Goal: Information Seeking & Learning: Check status

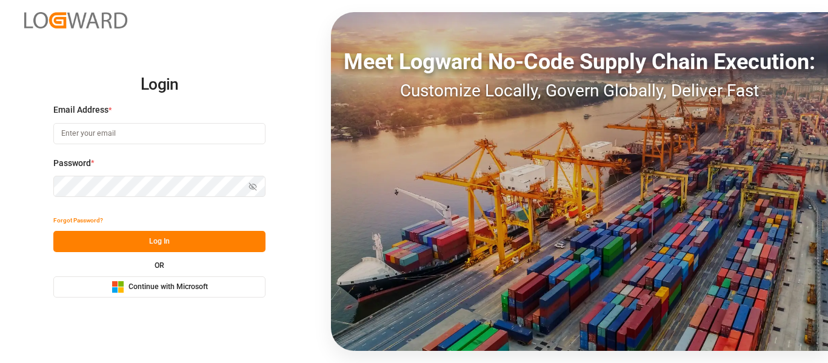
click at [161, 280] on button "Microsoft Logo Continue with Microsoft" at bounding box center [159, 286] width 212 height 21
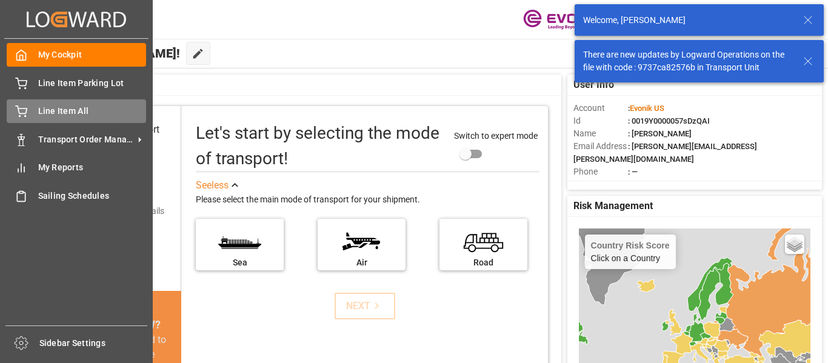
click at [82, 115] on span "Line Item All" at bounding box center [92, 111] width 108 height 13
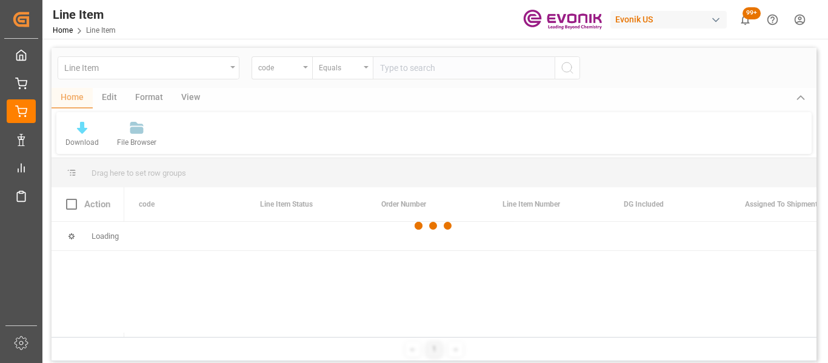
click at [291, 73] on div at bounding box center [434, 226] width 765 height 356
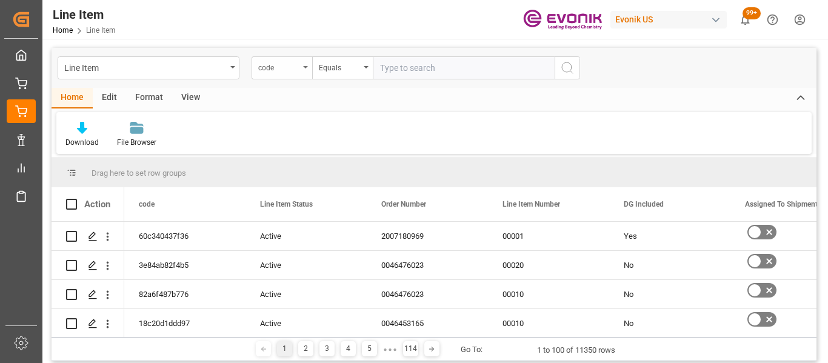
click at [297, 71] on div "code" at bounding box center [278, 66] width 41 height 14
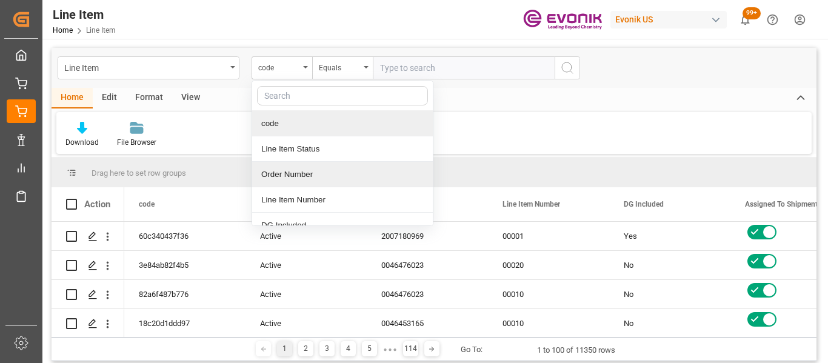
click at [295, 175] on div "Order Number" at bounding box center [342, 174] width 181 height 25
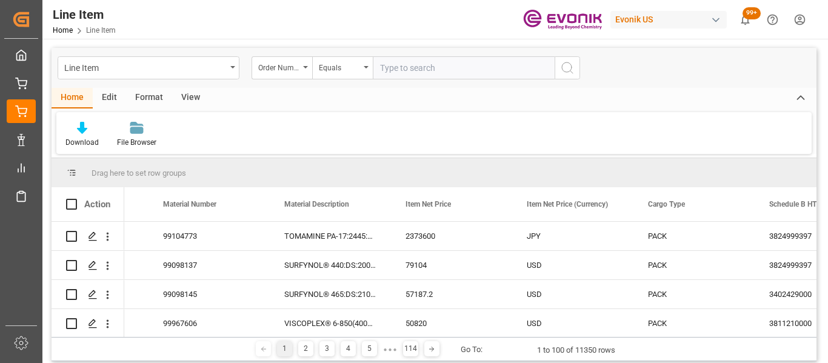
click at [395, 70] on input "text" at bounding box center [464, 67] width 182 height 23
type input "2007203111"
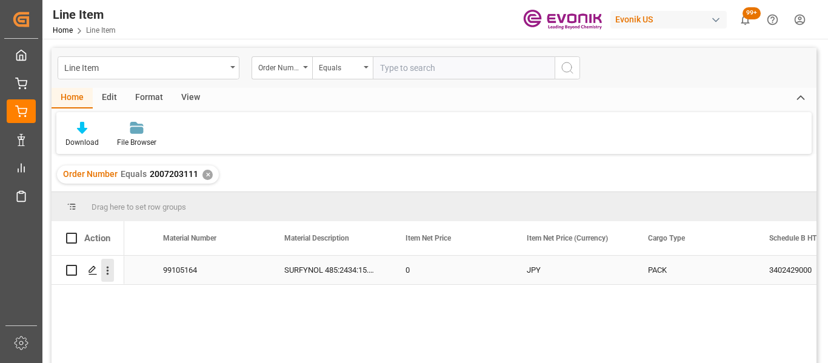
click at [110, 276] on icon "open menu" at bounding box center [107, 270] width 13 height 13
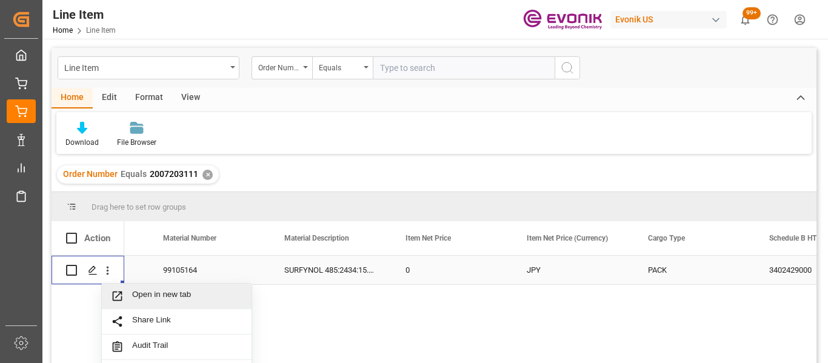
click at [155, 293] on span "Open in new tab" at bounding box center [187, 296] width 110 height 13
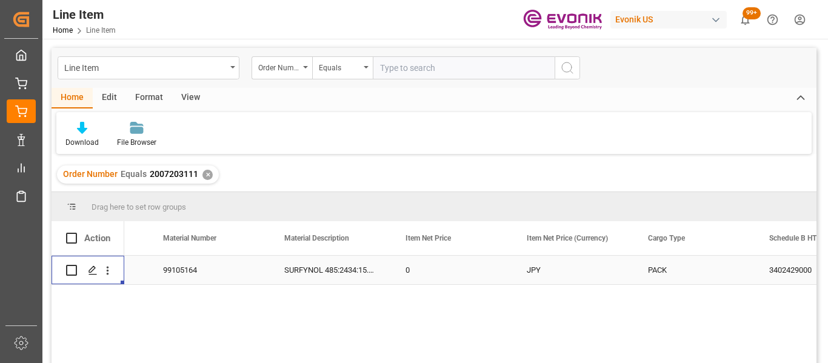
click at [203, 177] on div "✕" at bounding box center [207, 175] width 10 height 10
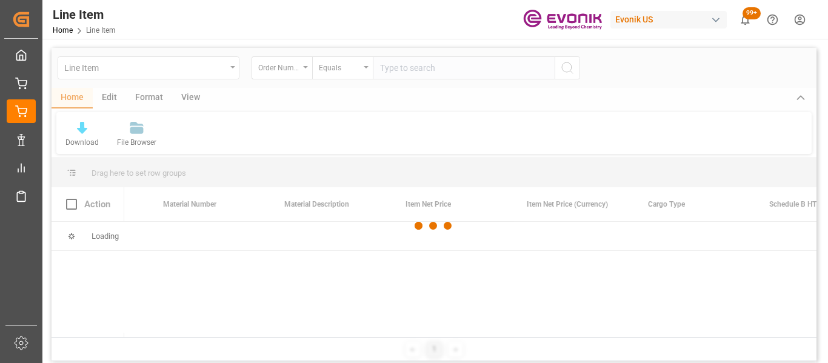
click at [307, 67] on div at bounding box center [434, 226] width 765 height 356
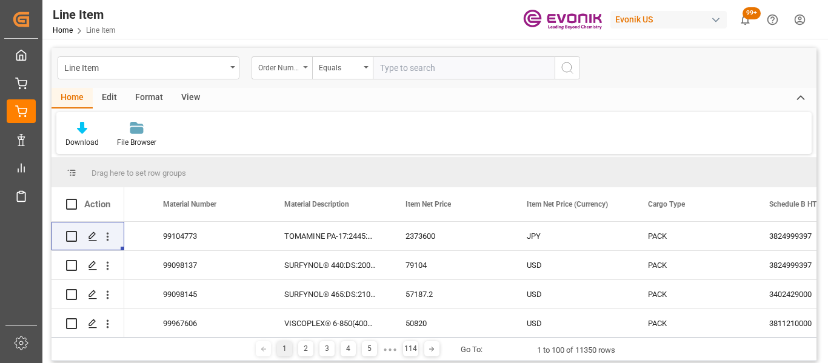
click at [304, 71] on div "Order Number" at bounding box center [281, 67] width 61 height 23
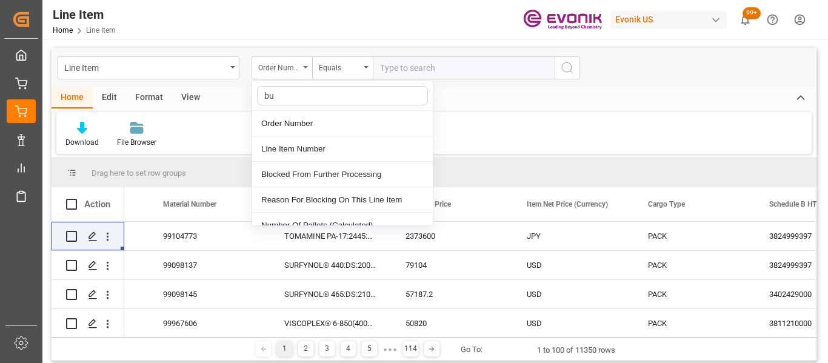
type input "bus"
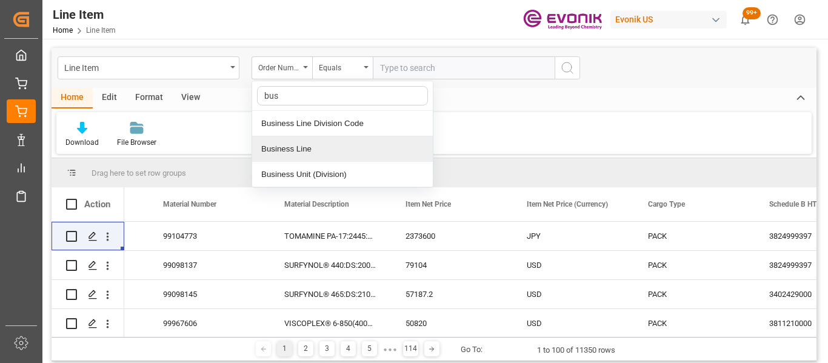
click at [313, 150] on div "Business Line" at bounding box center [342, 148] width 181 height 25
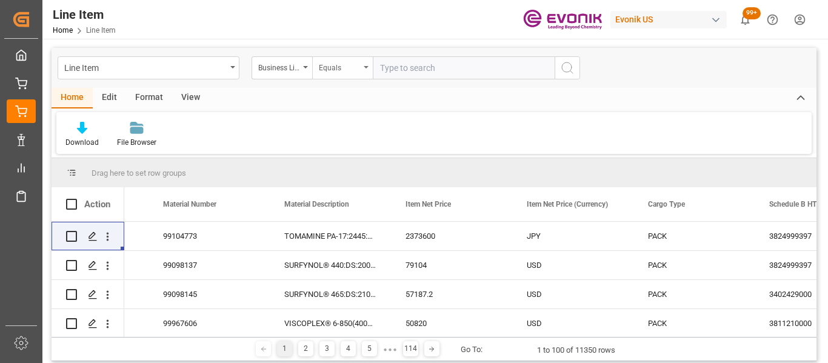
click at [354, 75] on div "Equals" at bounding box center [342, 67] width 61 height 23
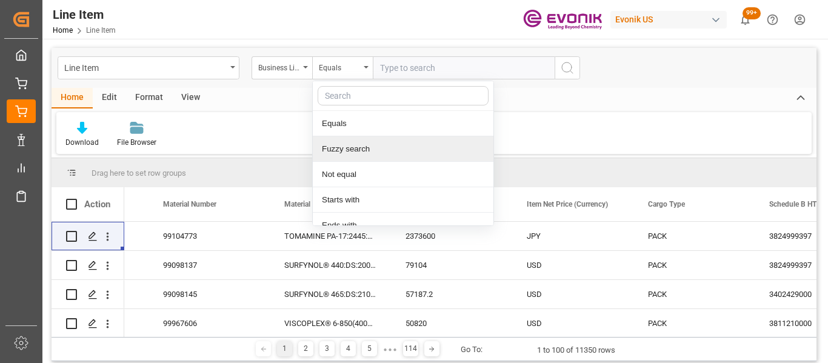
click at [359, 155] on div "Fuzzy search" at bounding box center [403, 148] width 181 height 25
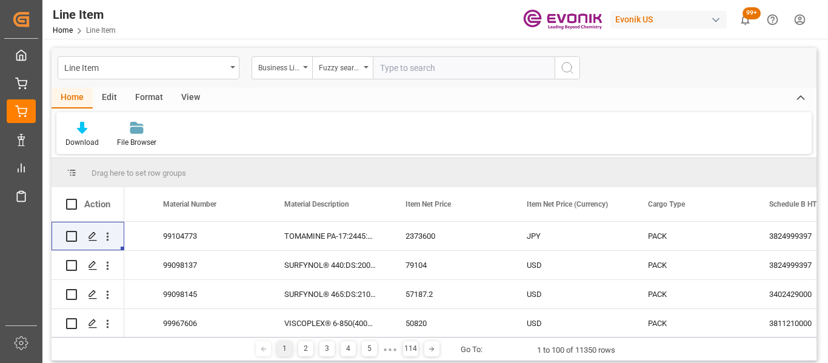
click at [422, 77] on input "text" at bounding box center [464, 67] width 182 height 23
type input "inter"
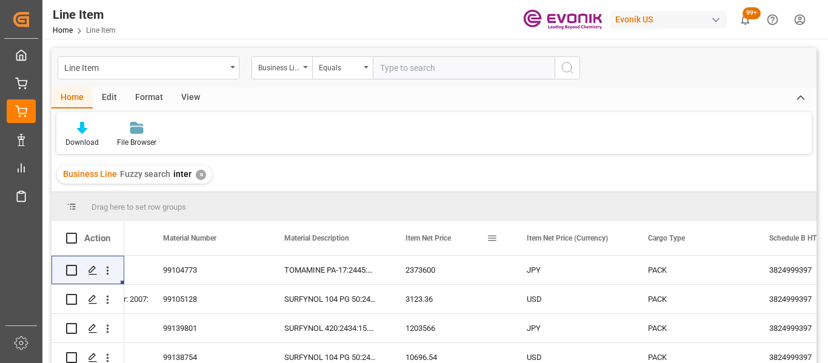
click at [424, 238] on span "Item Net Price" at bounding box center [427, 238] width 45 height 8
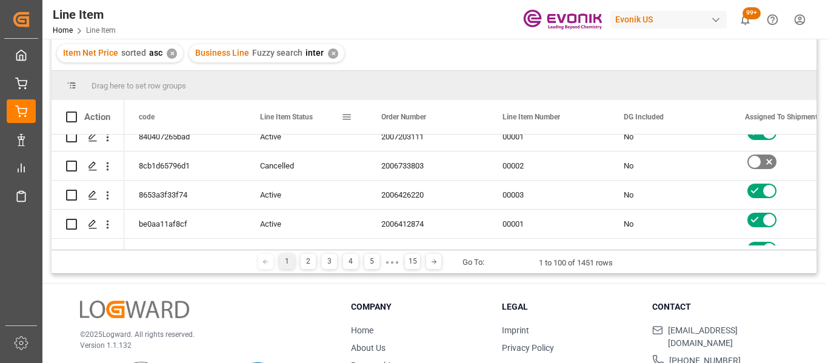
click at [348, 119] on span at bounding box center [346, 116] width 11 height 11
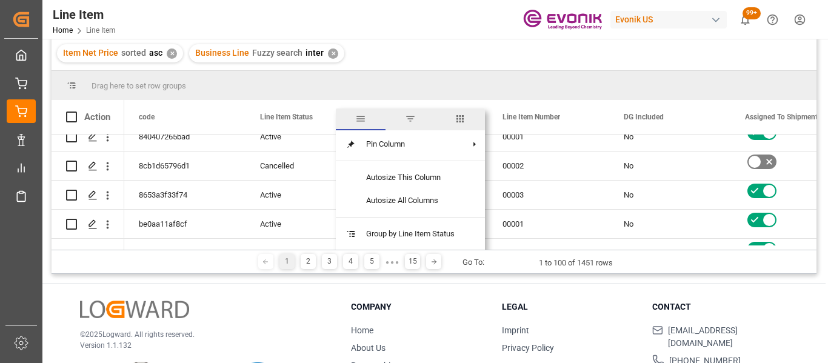
click at [413, 118] on span "filter" at bounding box center [410, 118] width 11 height 11
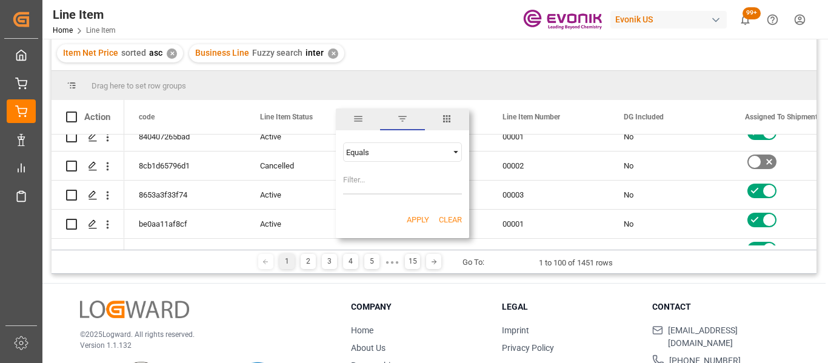
click at [451, 153] on span "Filtering operator" at bounding box center [455, 152] width 11 height 11
click at [407, 168] on div "Equals" at bounding box center [402, 171] width 119 height 19
click at [373, 181] on input "Filter Value" at bounding box center [402, 182] width 119 height 24
type input "Active"
click at [414, 224] on button "Apply" at bounding box center [418, 220] width 22 height 12
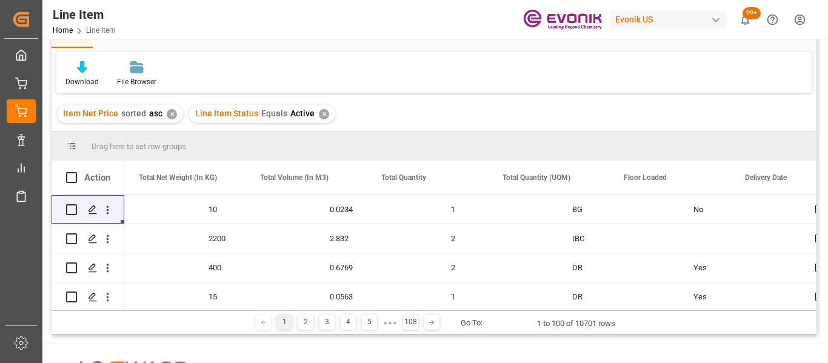
scroll to position [0, 2165]
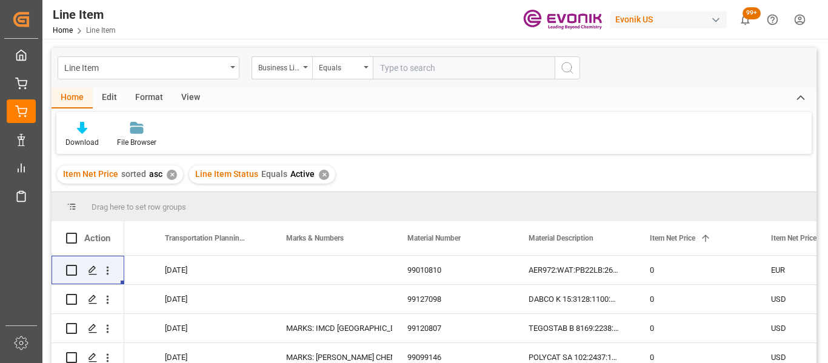
click at [411, 68] on input "text" at bounding box center [464, 67] width 182 height 23
click at [365, 70] on div "Equals" at bounding box center [342, 67] width 61 height 23
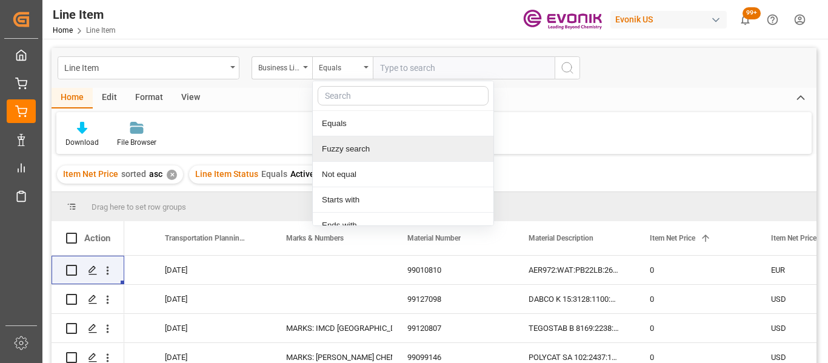
click at [368, 160] on div "Fuzzy search" at bounding box center [403, 148] width 181 height 25
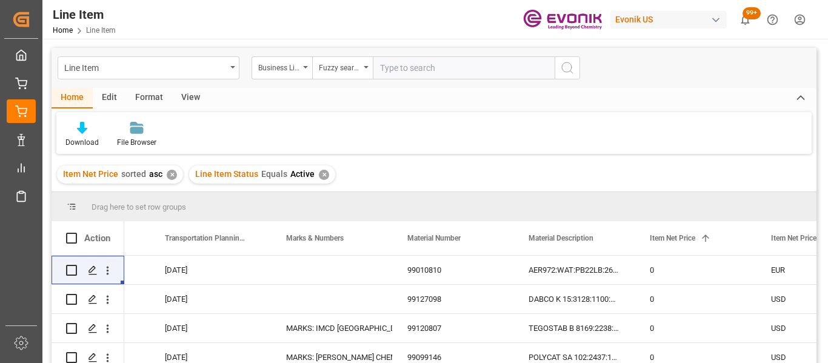
click at [414, 71] on input "text" at bounding box center [464, 67] width 182 height 23
type input "inyer"
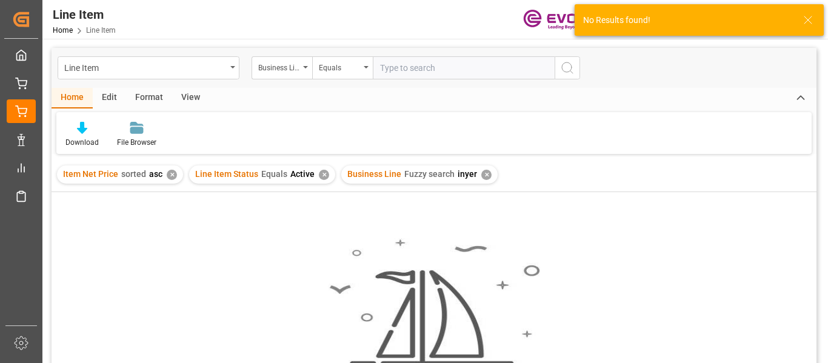
click at [481, 173] on div "✕" at bounding box center [486, 175] width 10 height 10
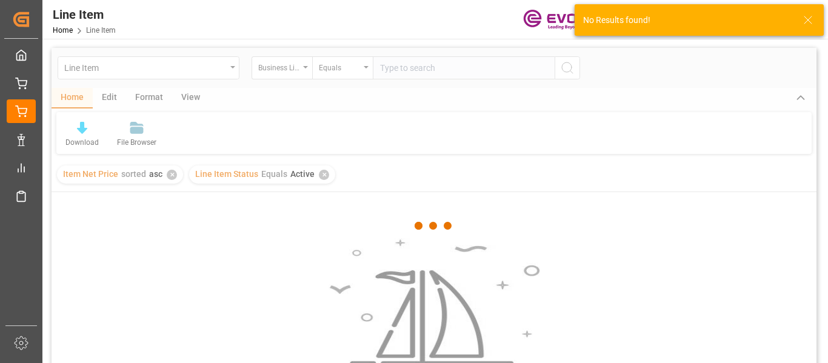
click at [456, 71] on div at bounding box center [434, 226] width 765 height 356
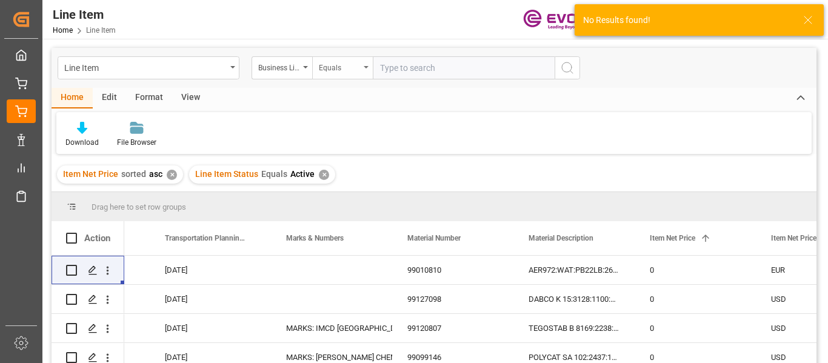
click at [365, 68] on icon "open menu" at bounding box center [366, 67] width 5 height 2
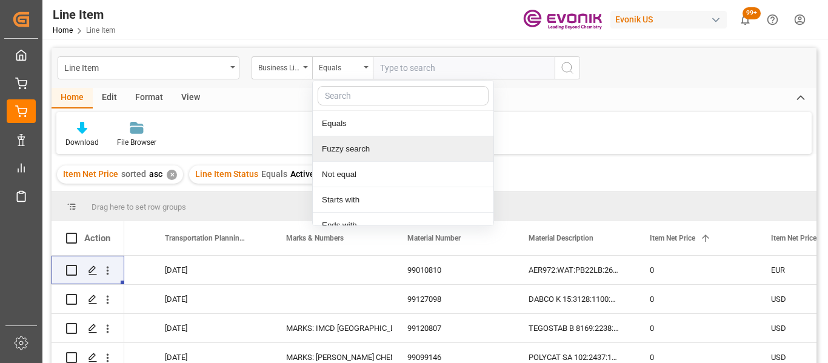
click at [346, 151] on div "Fuzzy search" at bounding box center [403, 148] width 181 height 25
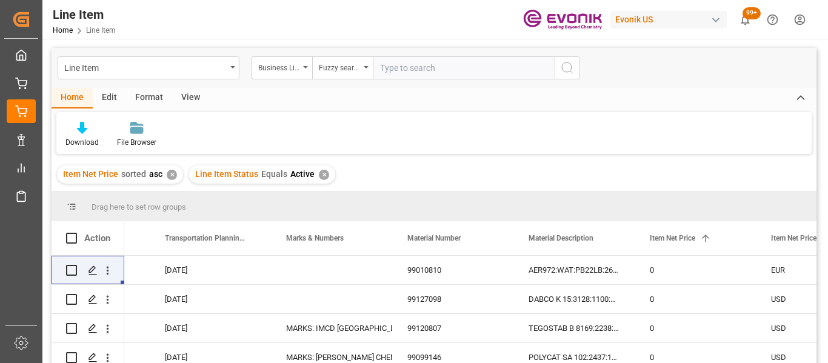
click at [402, 68] on input "text" at bounding box center [464, 67] width 182 height 23
type input "inyer"
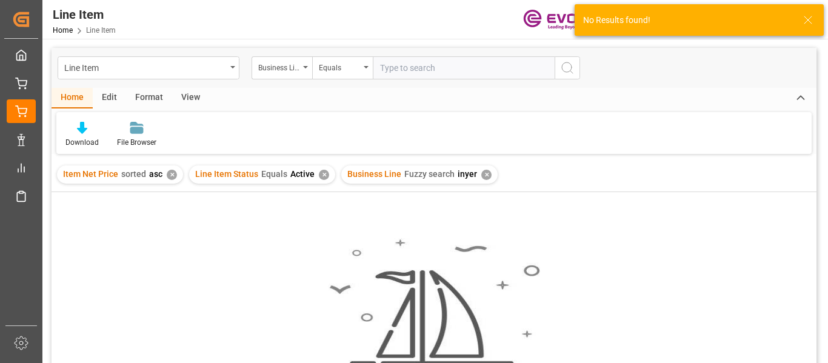
click at [481, 173] on div "✕" at bounding box center [486, 175] width 10 height 10
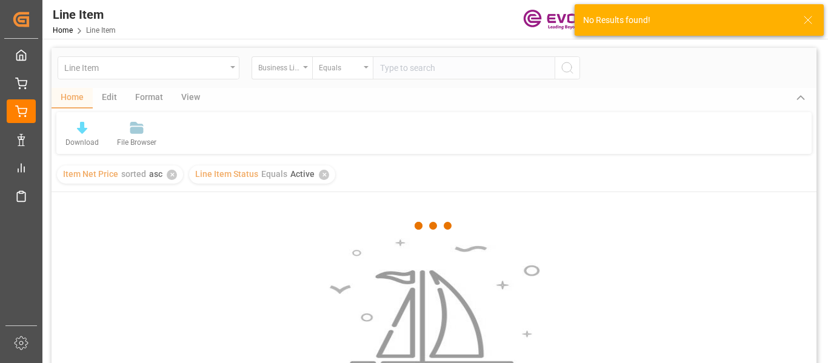
click at [362, 71] on div at bounding box center [434, 226] width 765 height 356
click at [364, 70] on div at bounding box center [434, 226] width 765 height 356
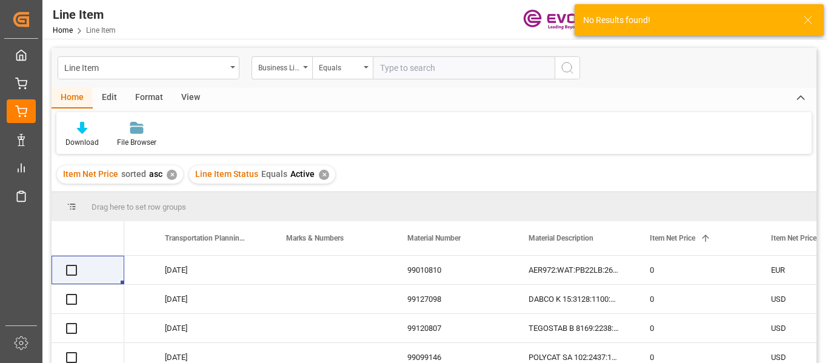
click at [365, 68] on div "Equals" at bounding box center [342, 67] width 61 height 23
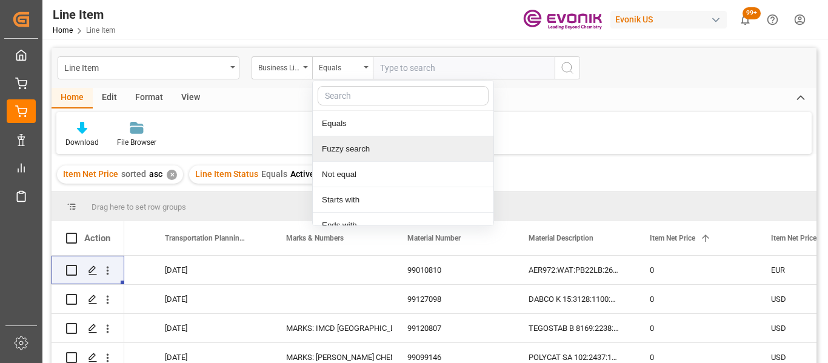
click at [346, 153] on div "Fuzzy search" at bounding box center [403, 148] width 181 height 25
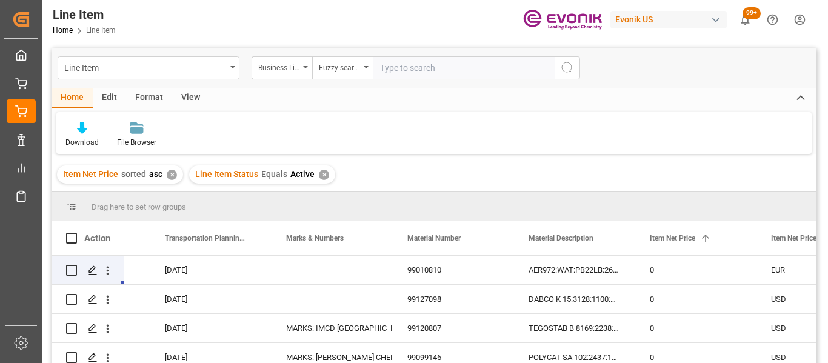
click at [391, 70] on input "text" at bounding box center [464, 67] width 182 height 23
type input "inter"
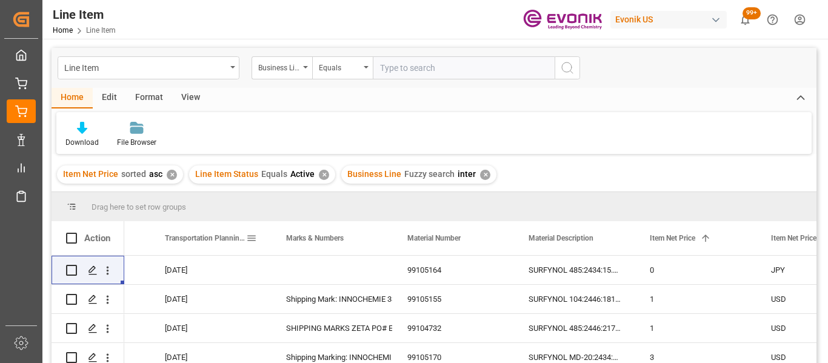
click at [250, 234] on span at bounding box center [251, 238] width 11 height 11
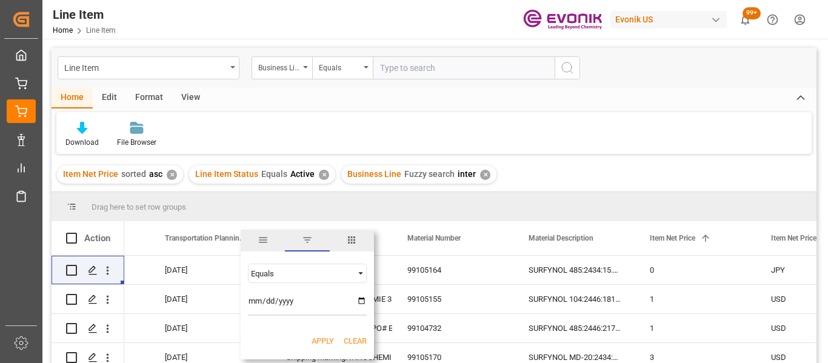
click at [250, 234] on span "general" at bounding box center [263, 241] width 44 height 22
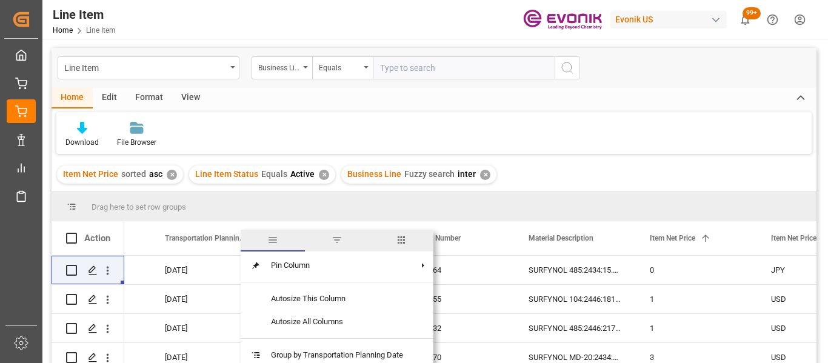
click at [200, 236] on span "Transportation Planning Date" at bounding box center [205, 238] width 81 height 8
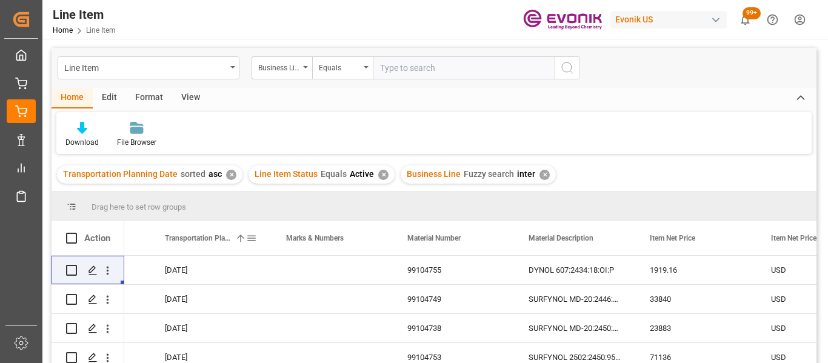
click at [221, 236] on span "Transportation Planning Date" at bounding box center [197, 238] width 65 height 8
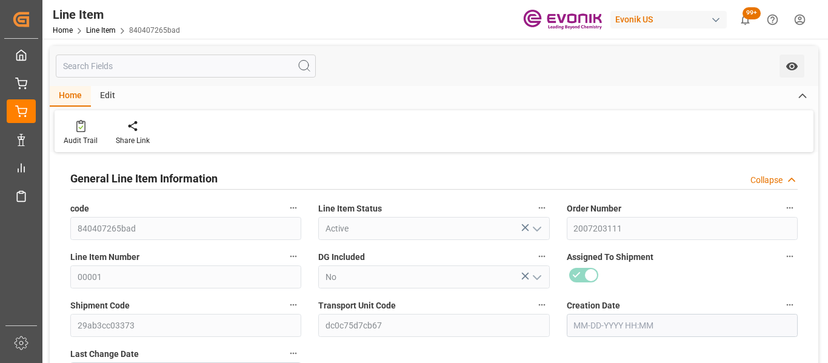
type input "1"
type input "430.08"
type input "381.6"
type input "1.0134"
type input "24"
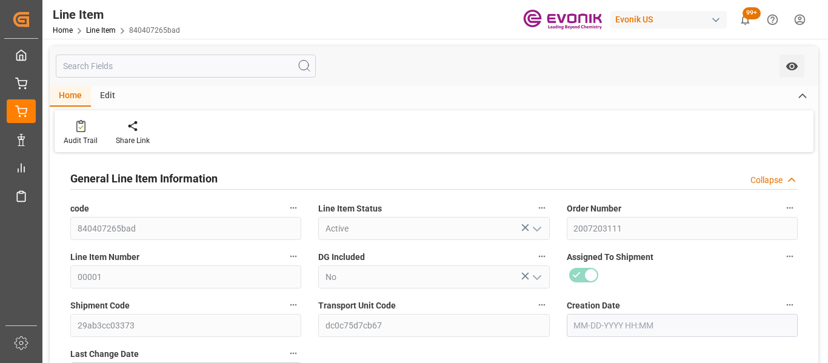
type input "0"
type input "24"
type input "381.6"
type input "430.08"
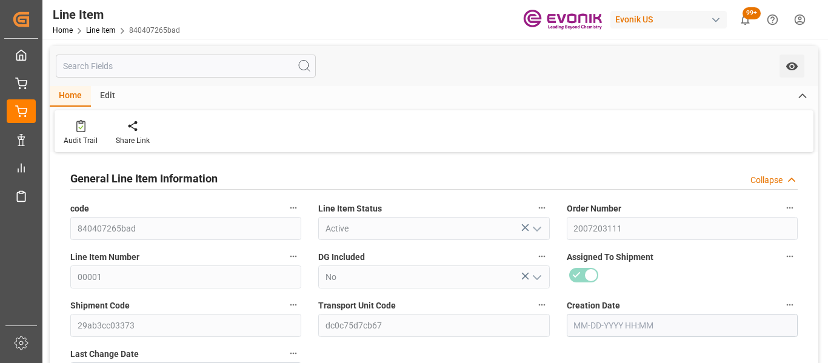
type input "455.08"
type input "381.6"
type input "1.0134"
type input "1013.424"
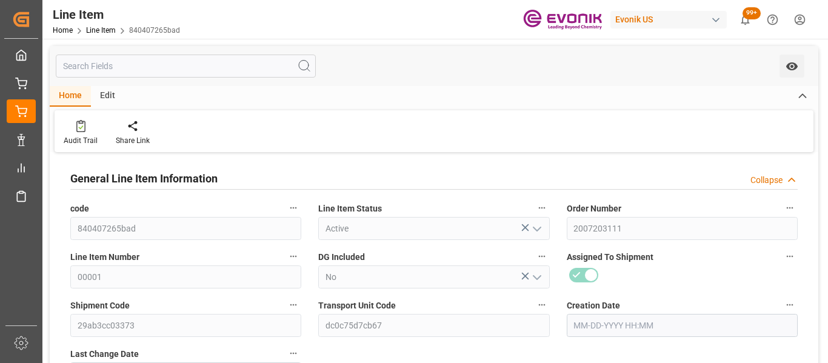
type input "24"
type input "430.08"
type input "381.6"
type input "1.0135"
type input "[DATE] 21:19"
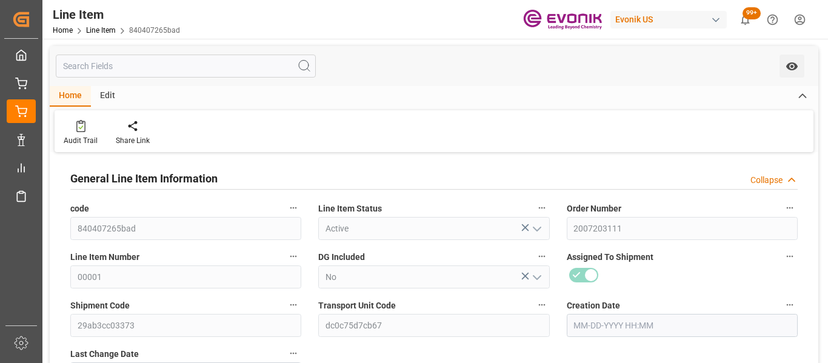
type input "[DATE] 13:14"
type input "[DATE]"
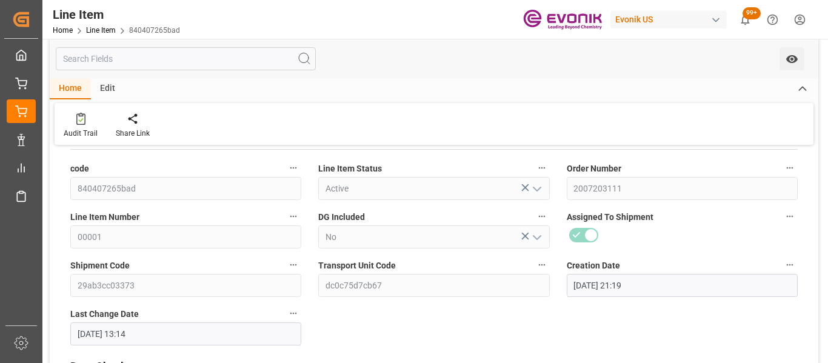
scroll to position [61, 0]
